Goal: Transaction & Acquisition: Purchase product/service

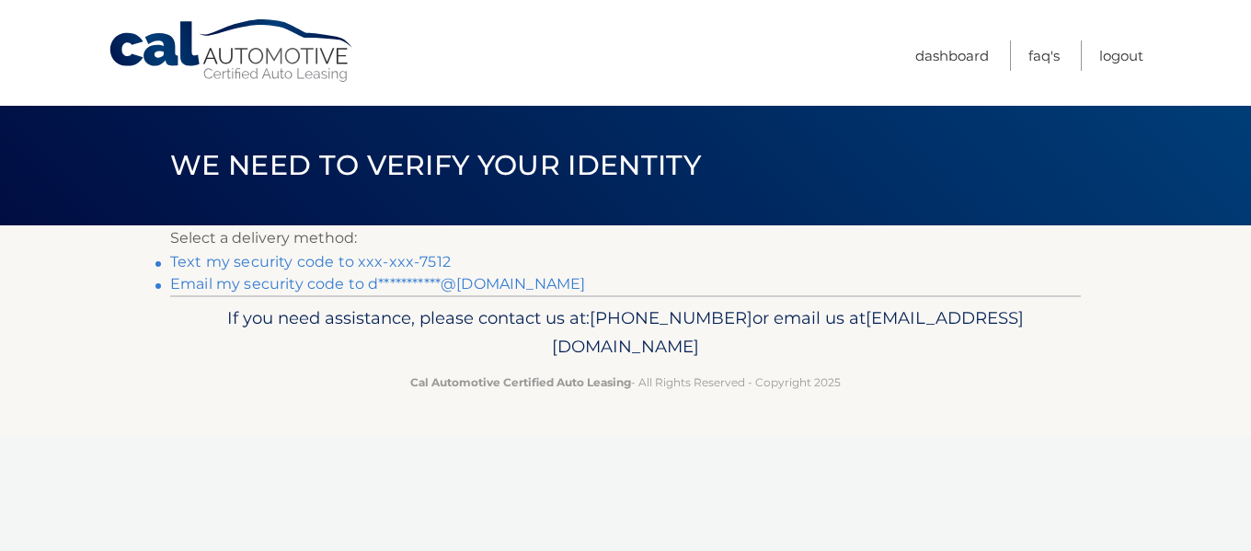
click at [285, 279] on link "**********" at bounding box center [377, 283] width 415 height 17
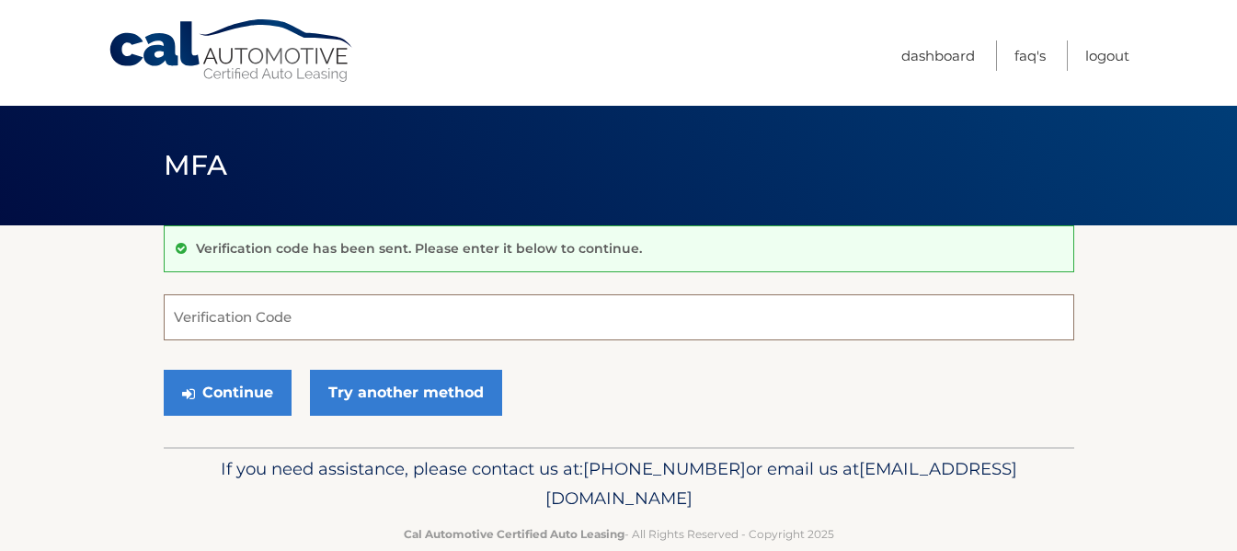
paste input "132012"
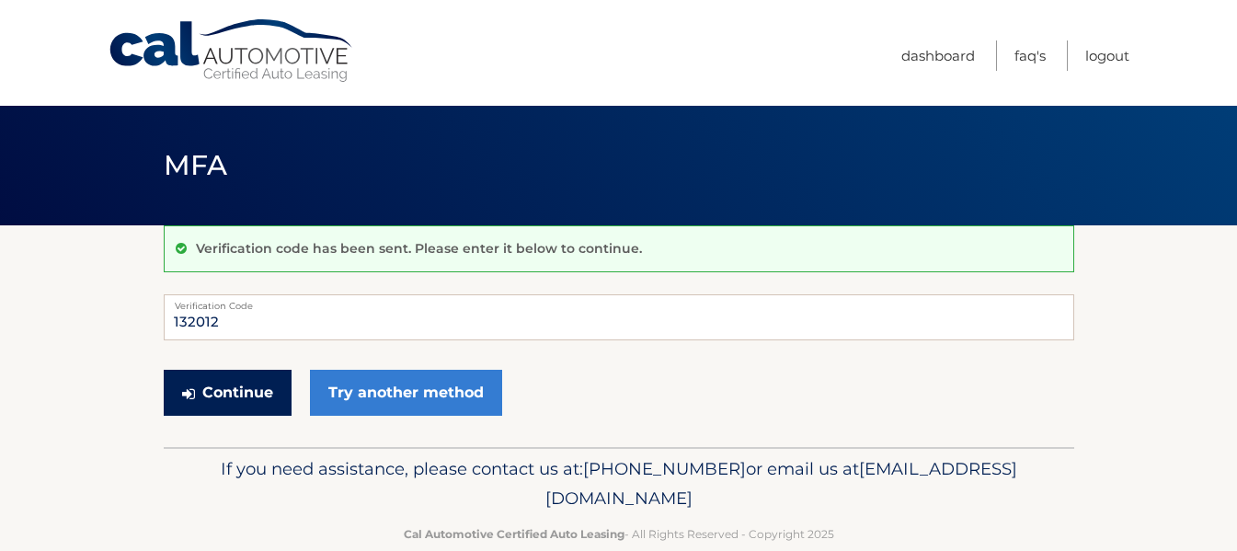
click at [238, 389] on button "Continue" at bounding box center [228, 393] width 128 height 46
click at [246, 326] on input "132012" at bounding box center [619, 317] width 911 height 46
type input "1"
type input "132012"
click at [220, 392] on button "Continue" at bounding box center [228, 393] width 128 height 46
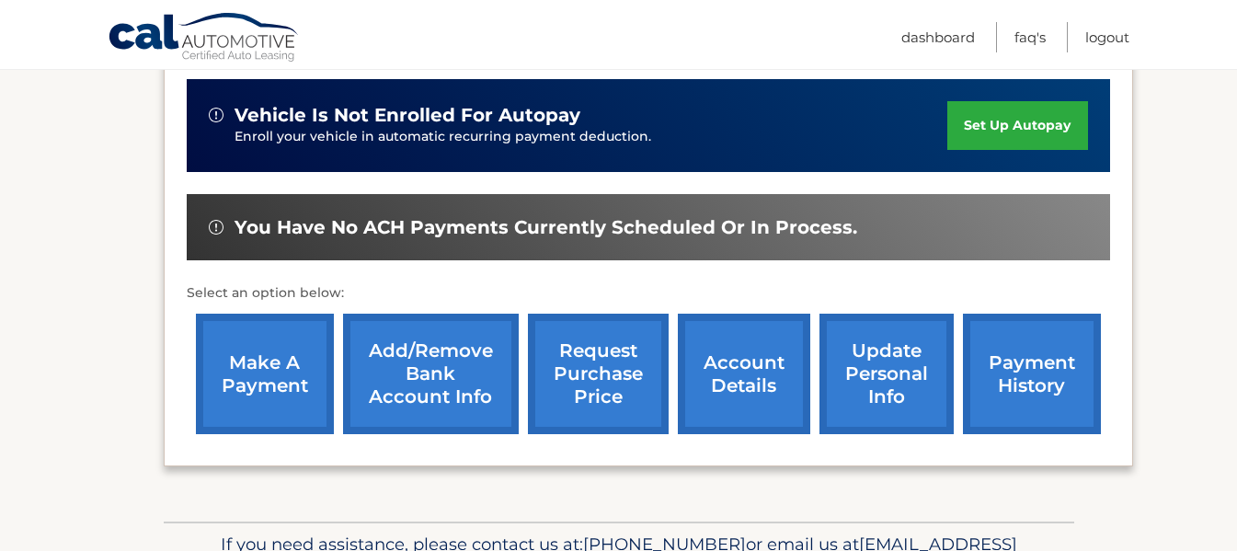
scroll to position [455, 0]
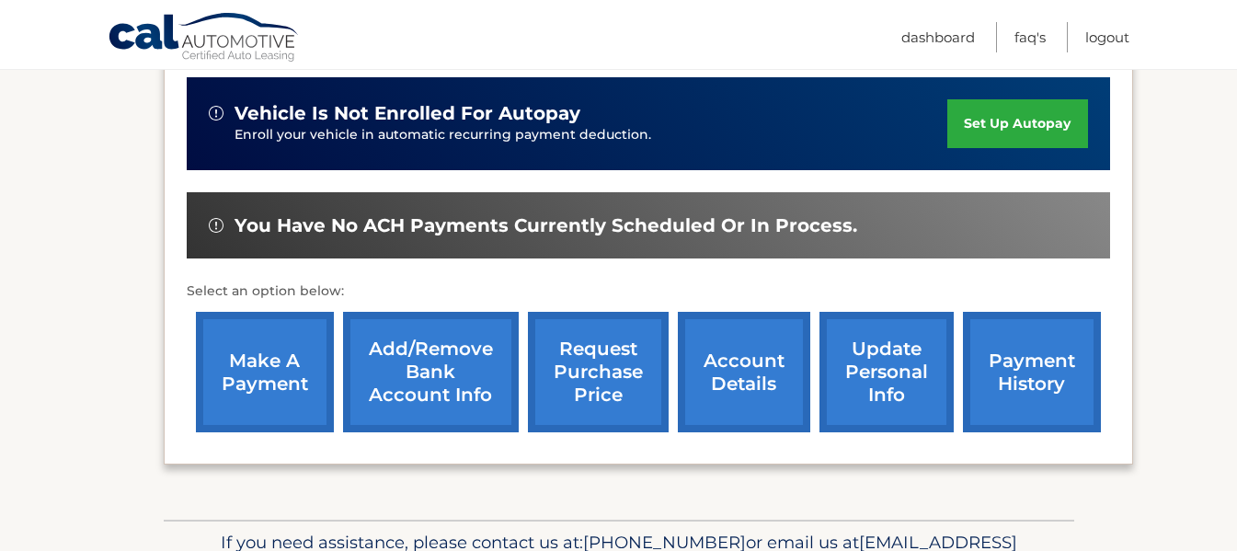
click at [289, 387] on link "make a payment" at bounding box center [265, 372] width 138 height 120
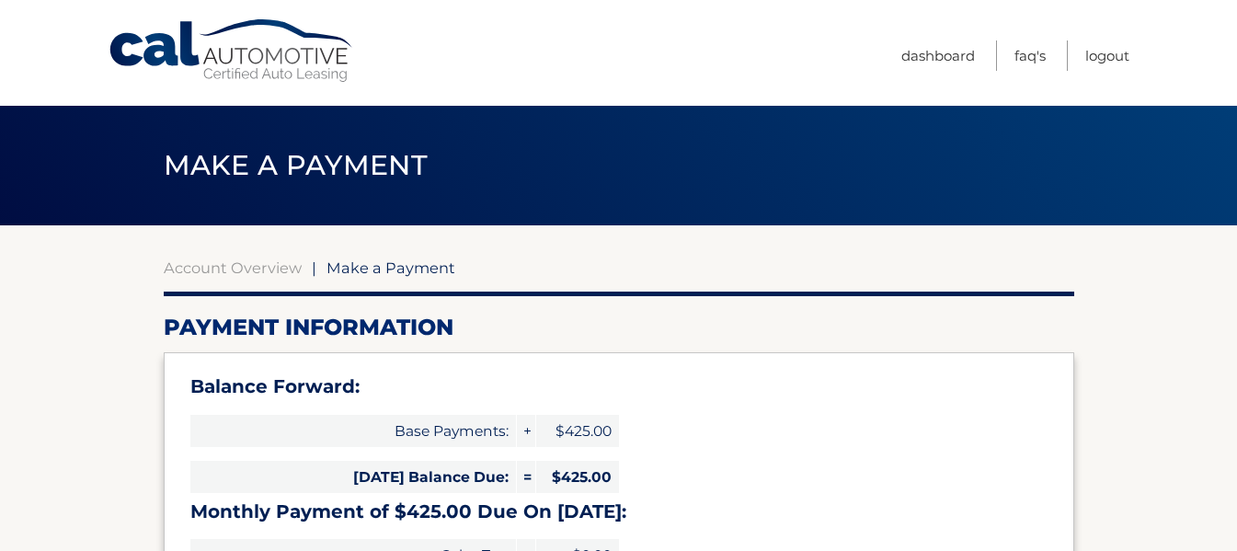
select select "NmYwMTQwMmYtYjg3OC00MjI3LWJiNmMtMDYyZGY2MGUwZWUy"
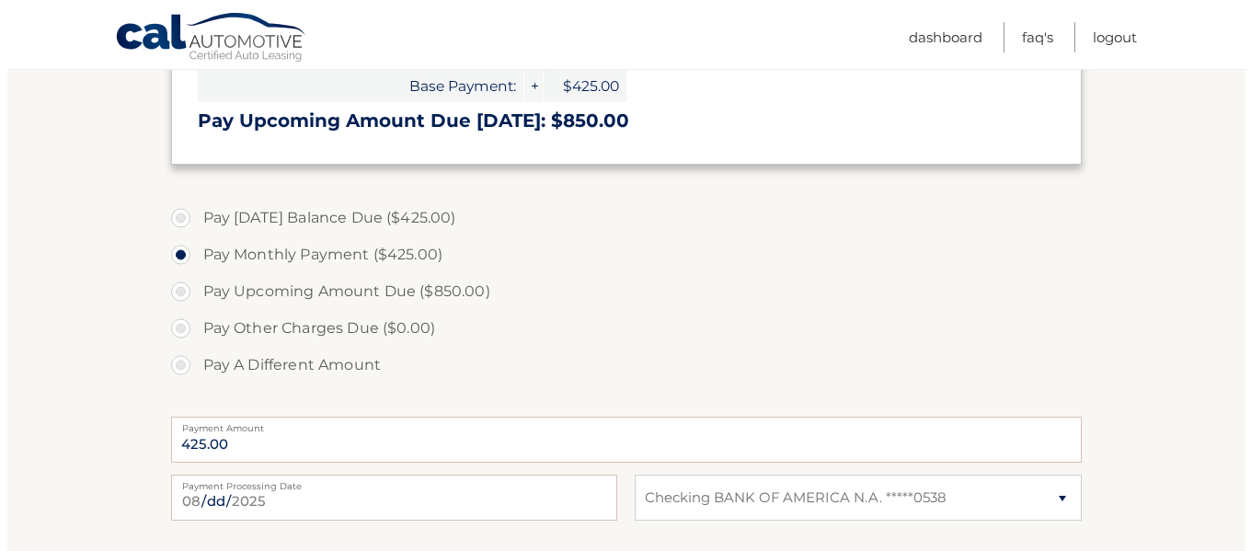
scroll to position [691, 0]
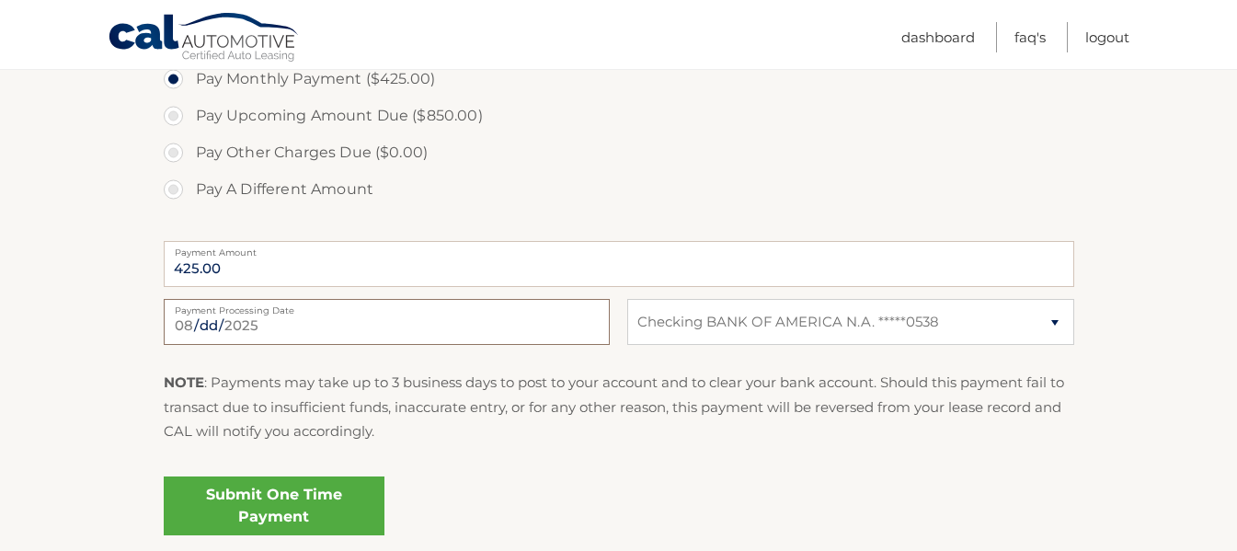
click at [232, 325] on input "2025-08-12" at bounding box center [387, 322] width 446 height 46
type input "2025-08-15"
click at [273, 497] on link "Submit One Time Payment" at bounding box center [274, 505] width 221 height 59
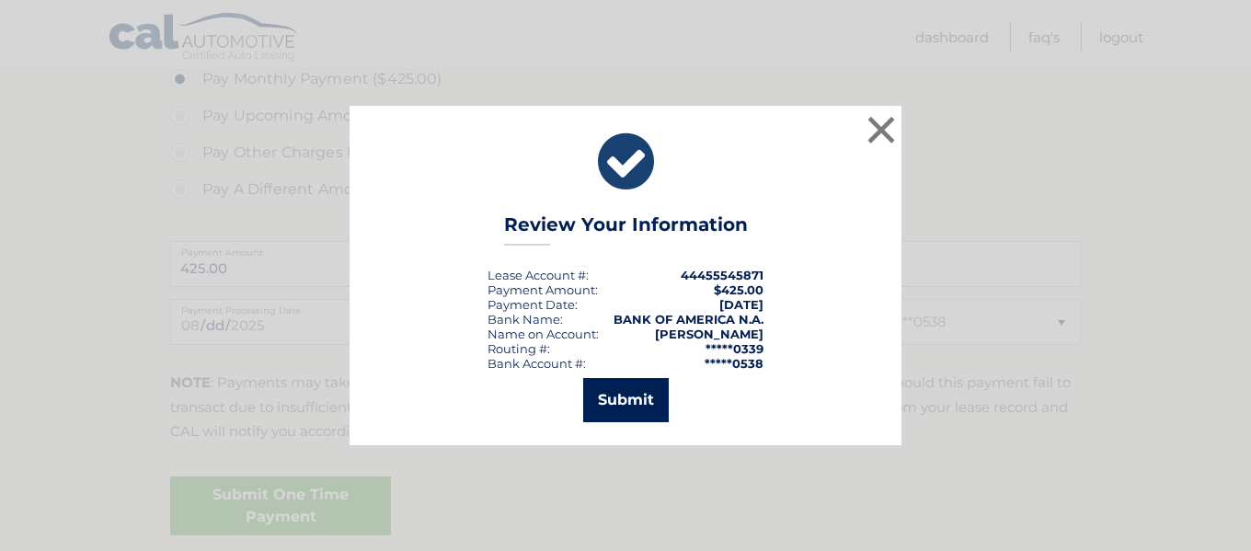
click at [629, 411] on button "Submit" at bounding box center [626, 400] width 86 height 44
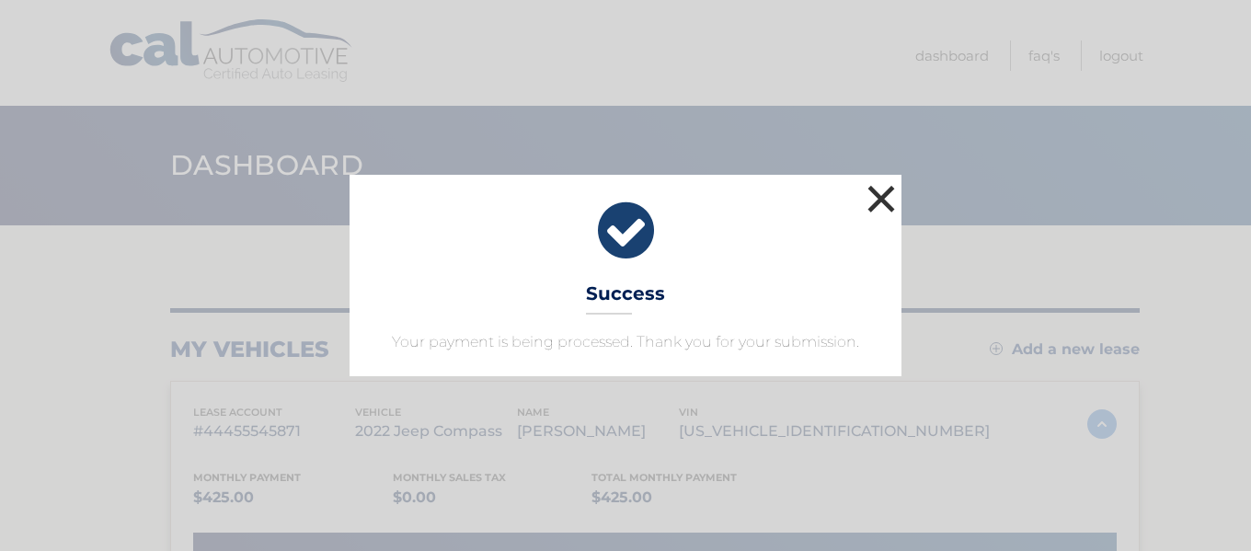
click at [885, 189] on button "×" at bounding box center [881, 198] width 37 height 37
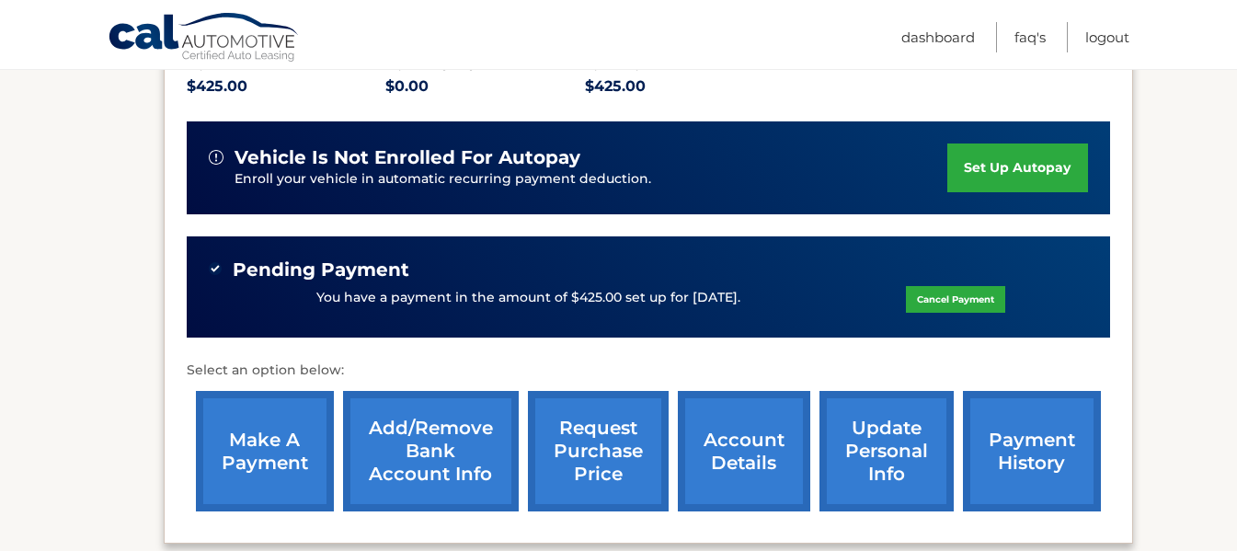
scroll to position [408, 0]
